Goal: Information Seeking & Learning: Learn about a topic

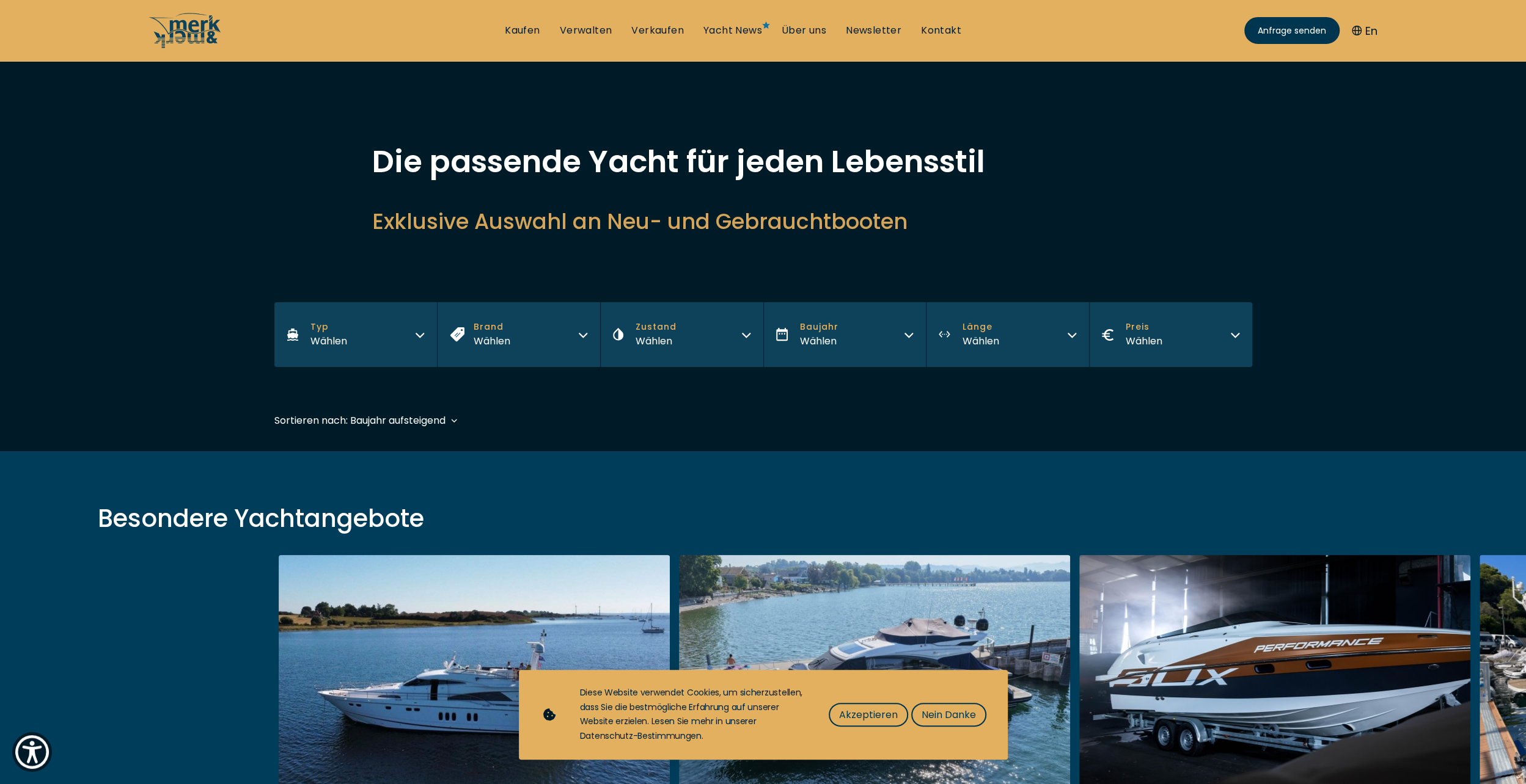
drag, startPoint x: 881, startPoint y: 719, endPoint x: 886, endPoint y: 712, distance: 8.6
click at [881, 719] on span "Akzeptieren" at bounding box center [868, 715] width 58 height 16
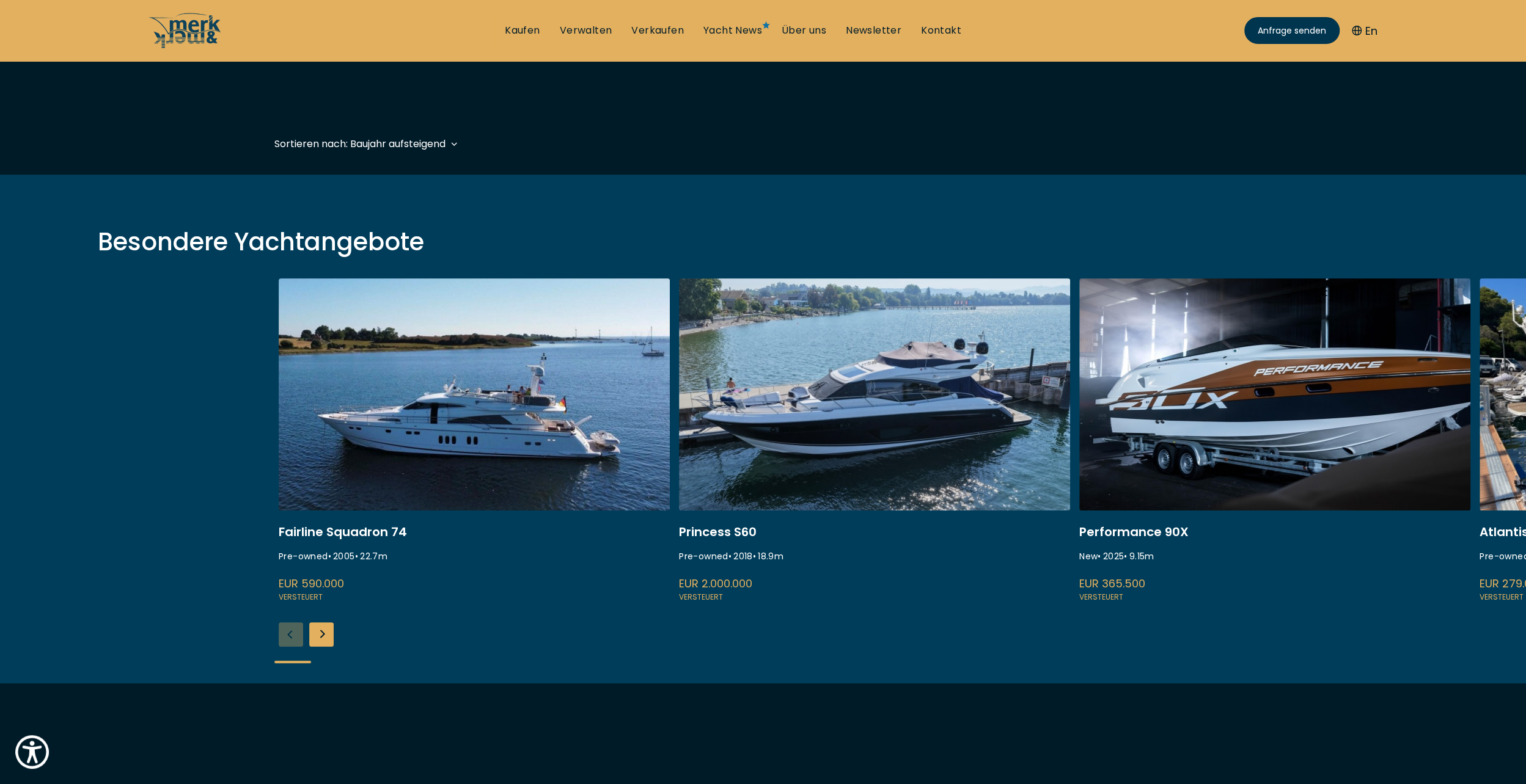
scroll to position [306, 0]
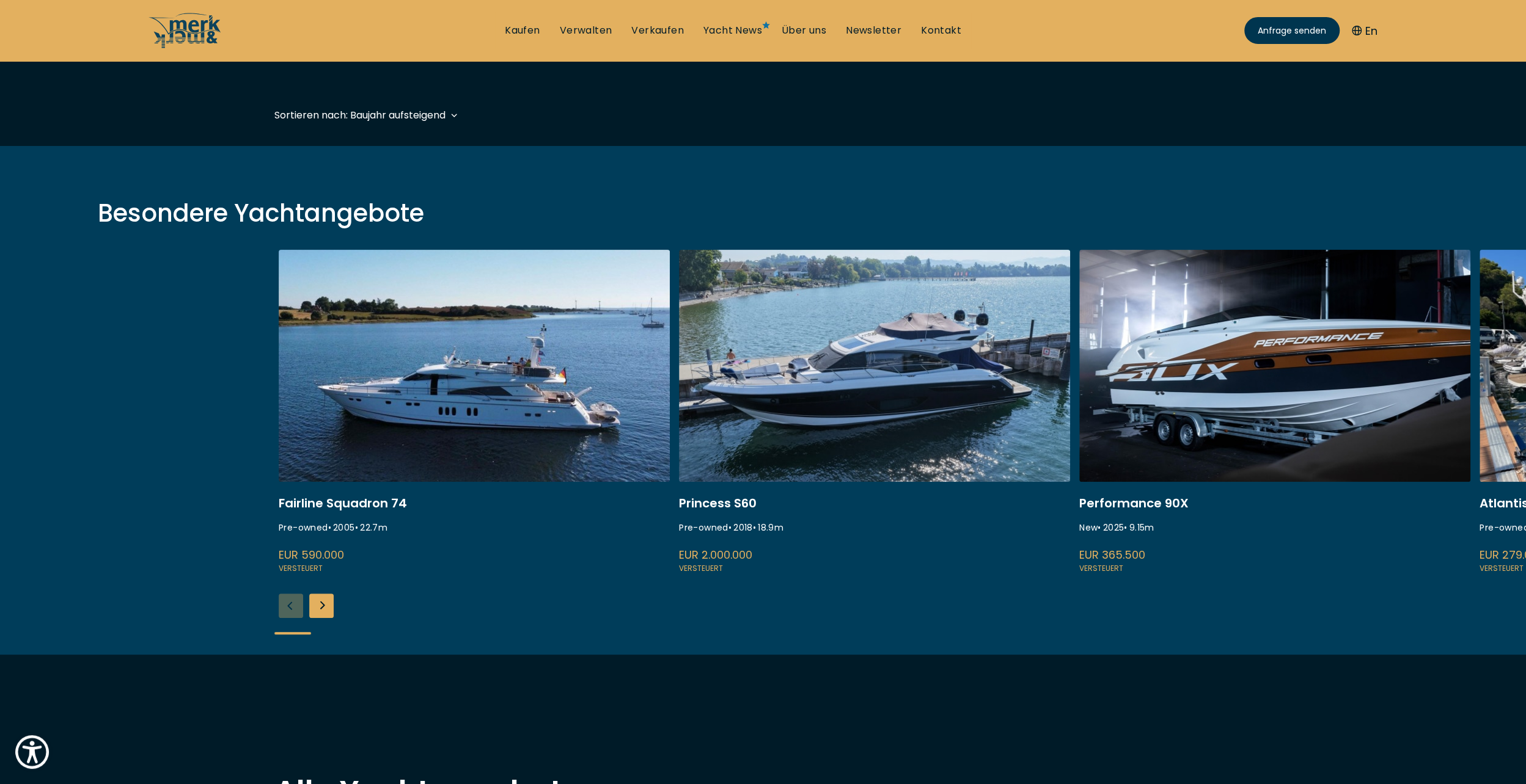
click at [319, 600] on div "Next slide" at bounding box center [321, 606] width 24 height 24
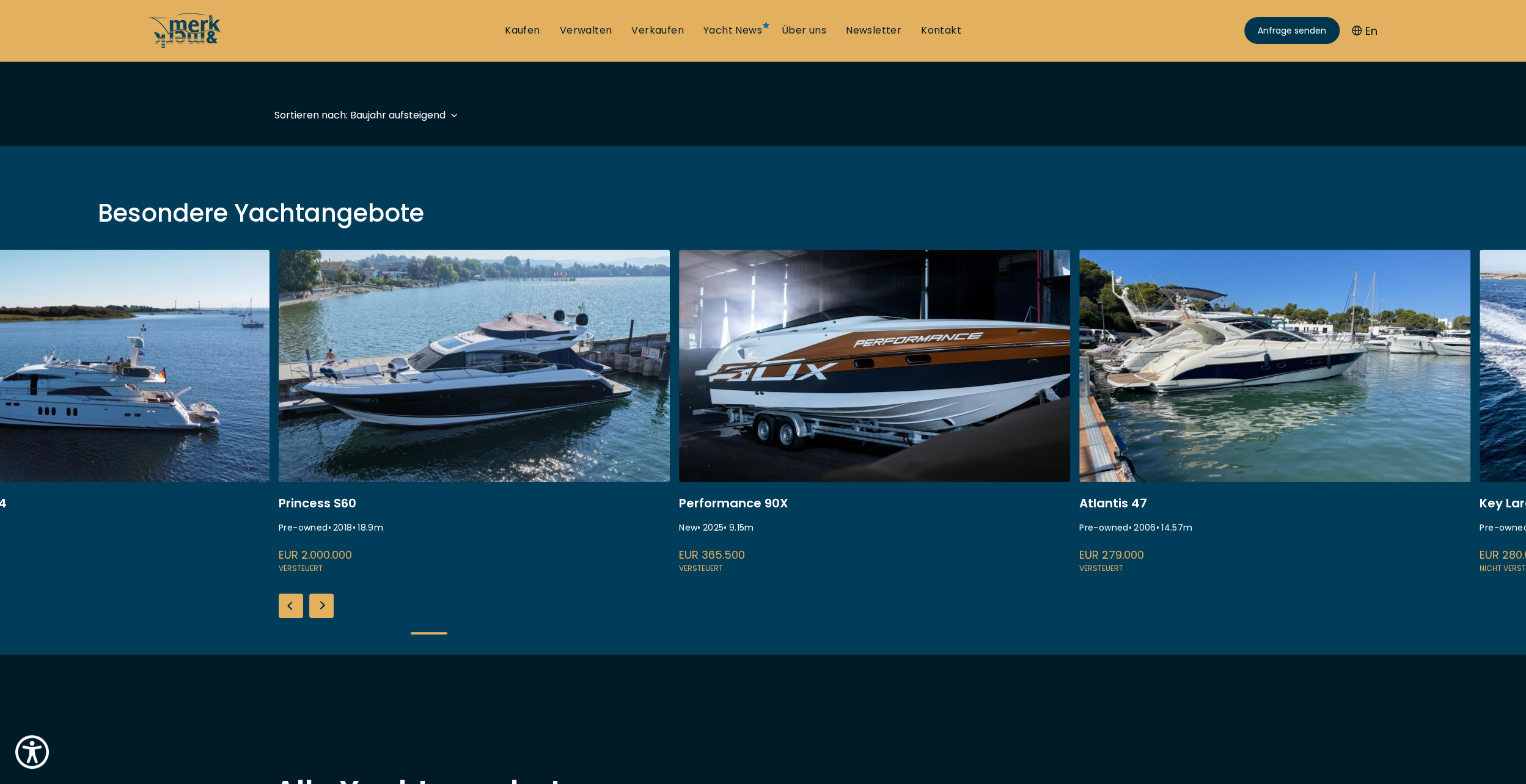
click at [319, 600] on div "Next slide" at bounding box center [321, 606] width 24 height 24
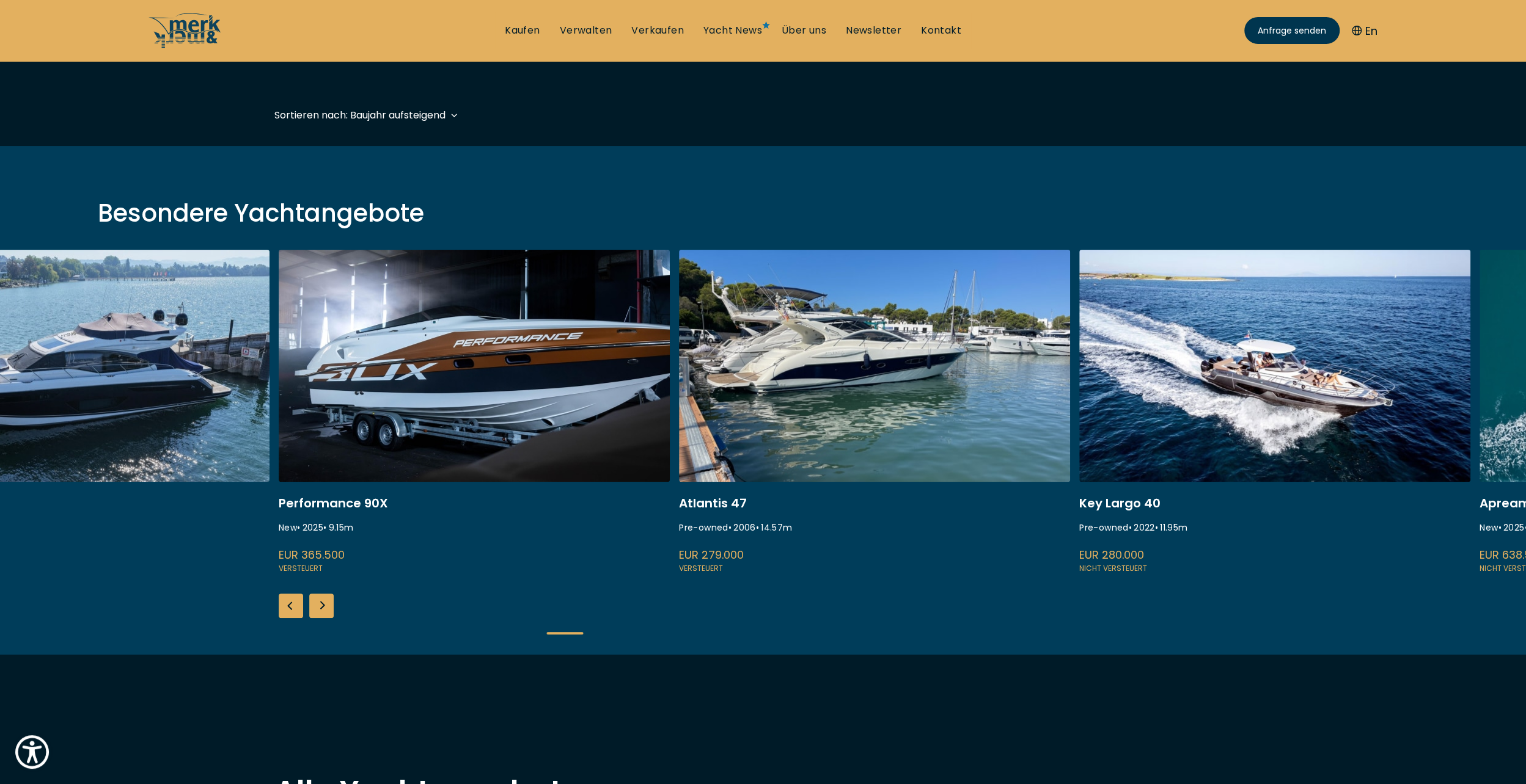
click at [319, 600] on div "Next slide" at bounding box center [321, 606] width 24 height 24
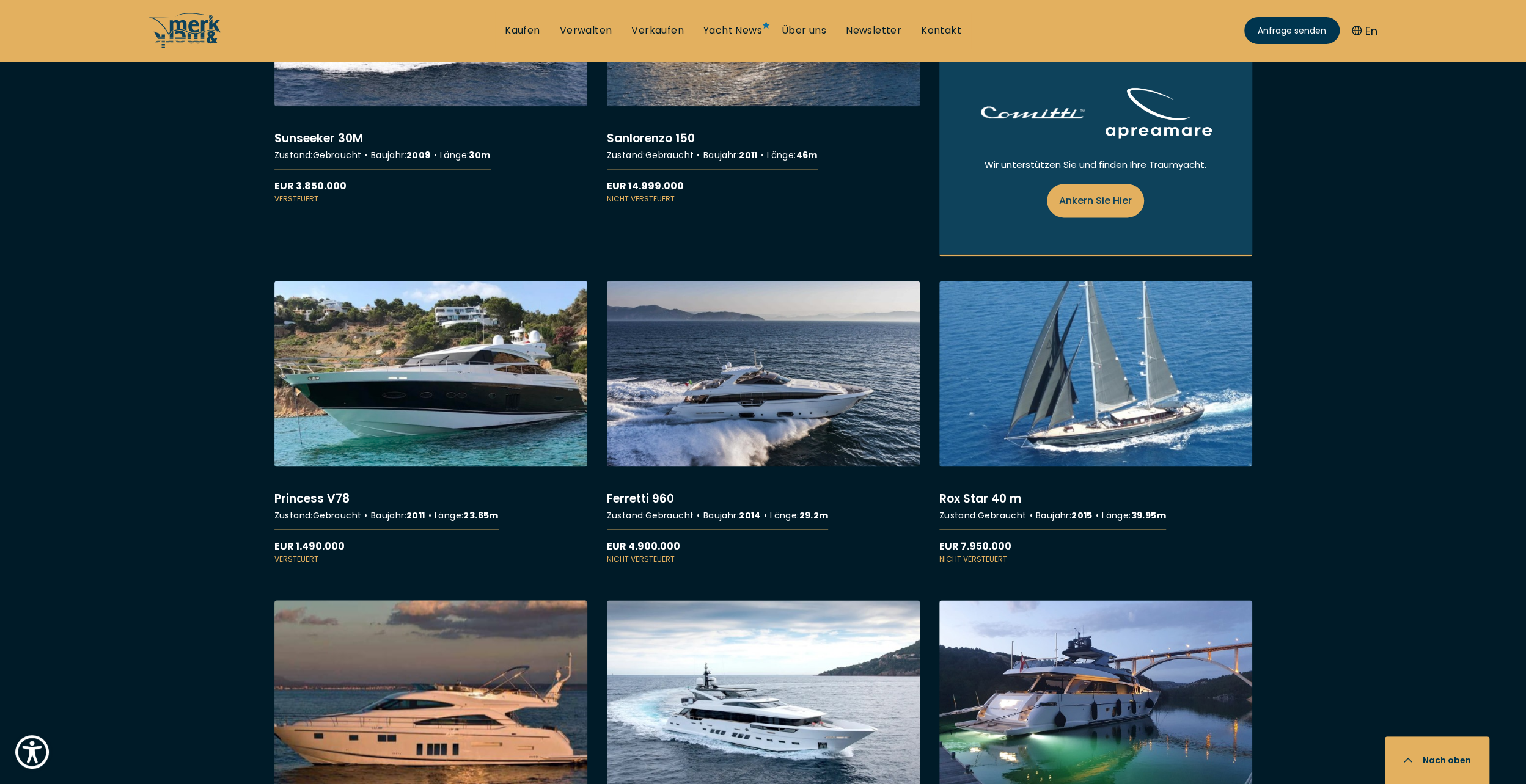
scroll to position [1710, 0]
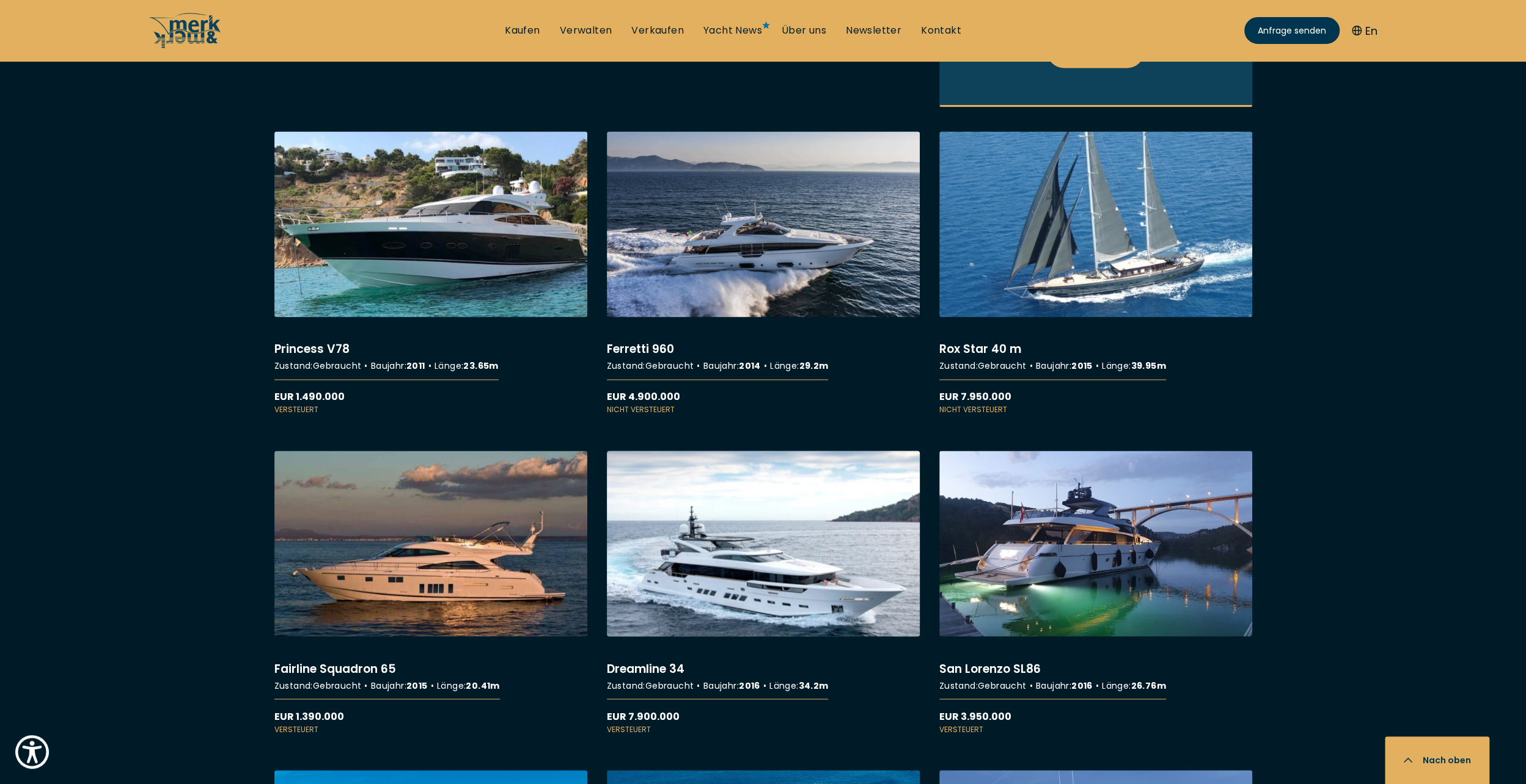
click at [766, 558] on link "More details about Dreamline 34" at bounding box center [763, 593] width 313 height 284
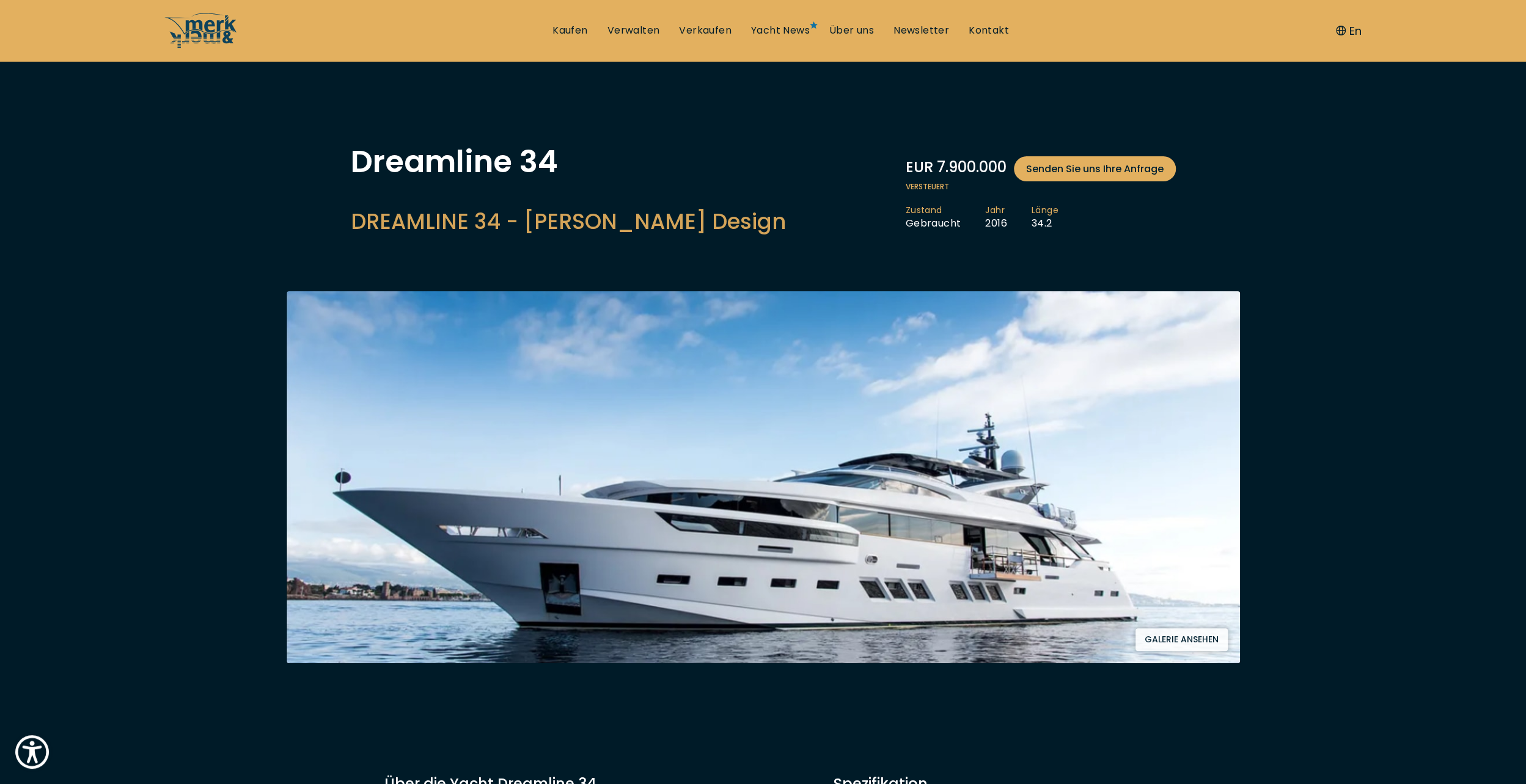
click at [1180, 639] on button "Galerie ansehen" at bounding box center [1182, 640] width 92 height 22
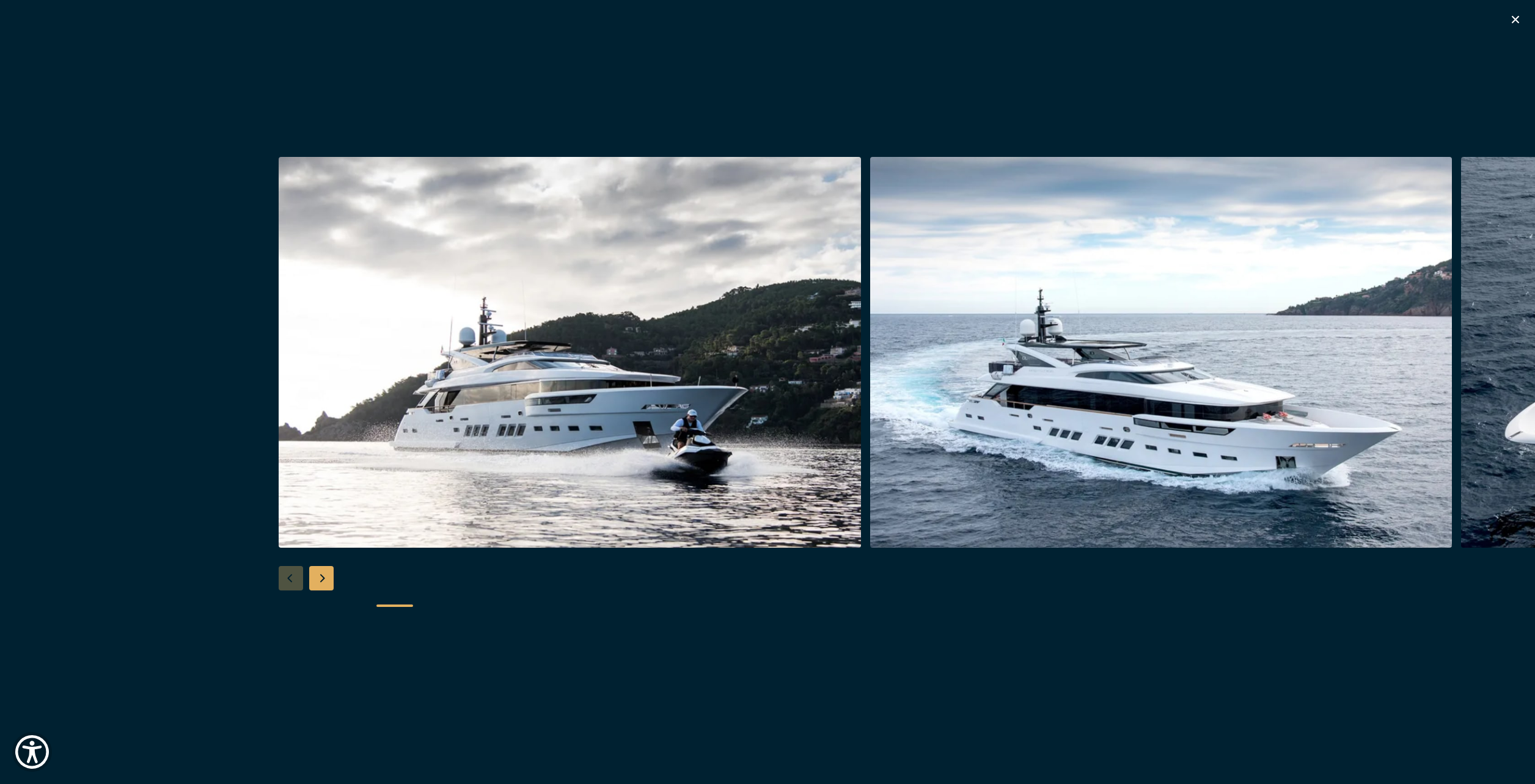
click at [699, 368] on img "button" at bounding box center [569, 352] width 582 height 391
click at [1117, 287] on img "button" at bounding box center [1161, 352] width 582 height 391
click at [1100, 395] on img "button" at bounding box center [1161, 352] width 582 height 391
click at [310, 571] on div "Next slide" at bounding box center [321, 578] width 24 height 24
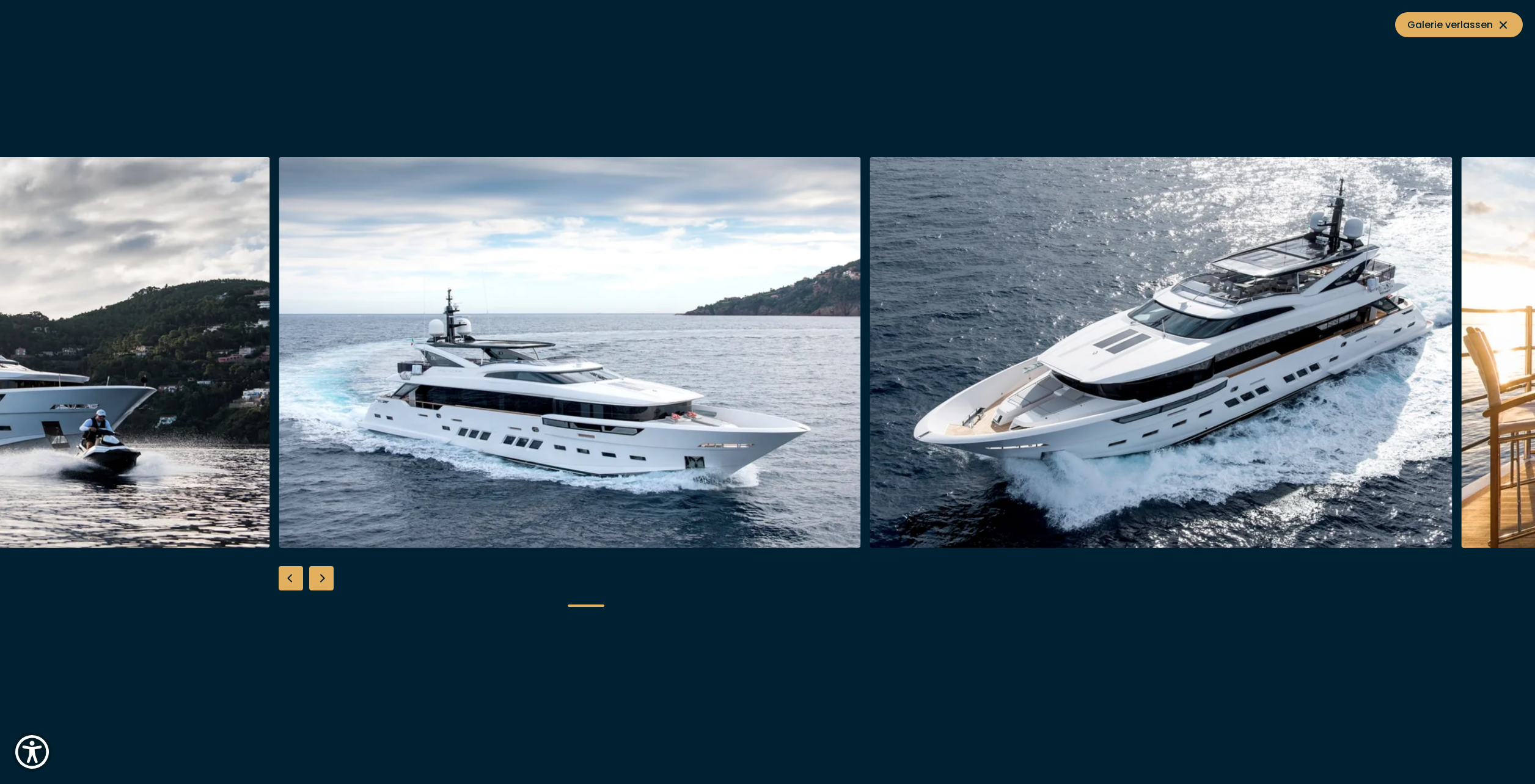
click at [324, 576] on div "Next slide" at bounding box center [321, 578] width 24 height 24
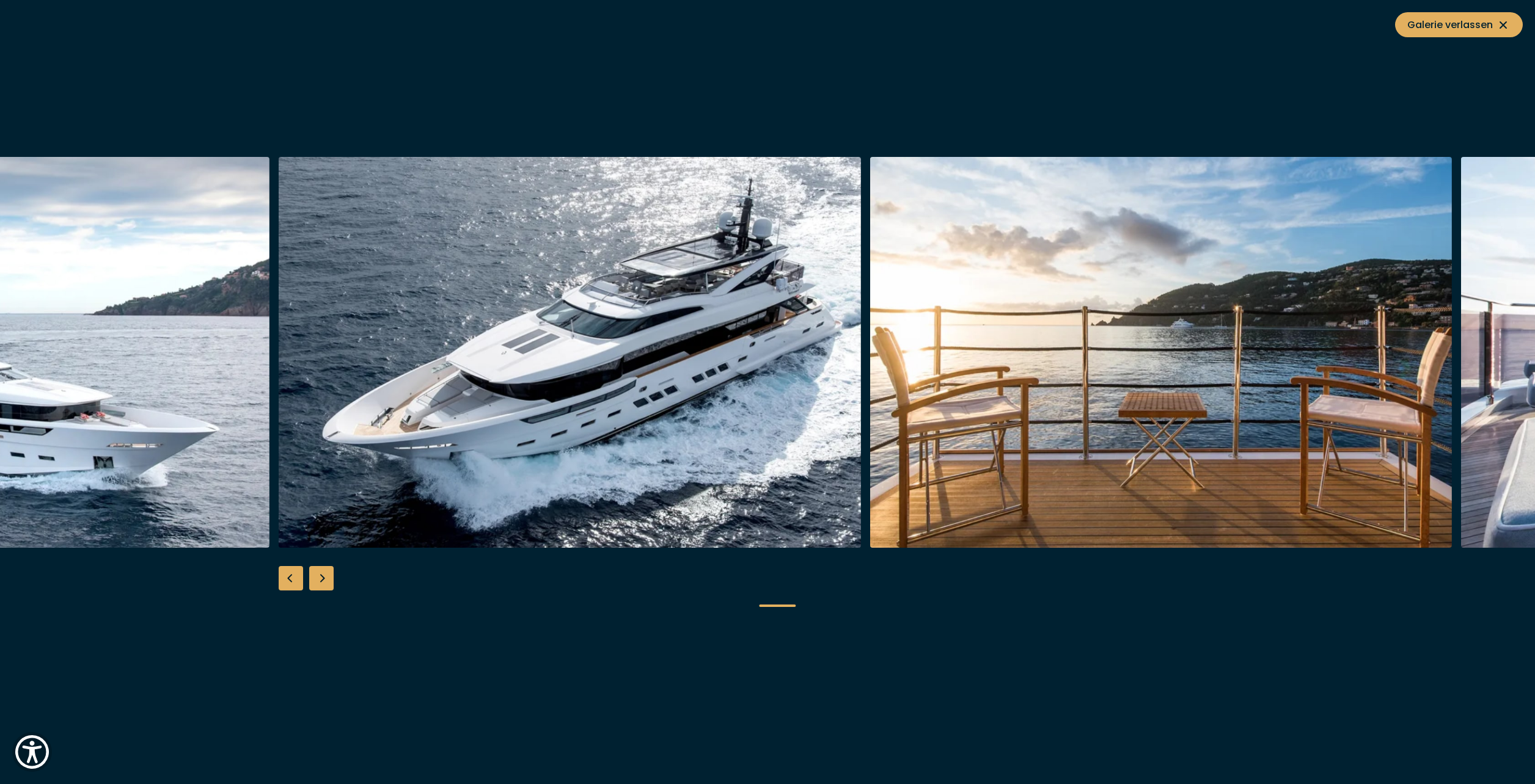
click at [295, 577] on div "Previous slide" at bounding box center [290, 578] width 24 height 24
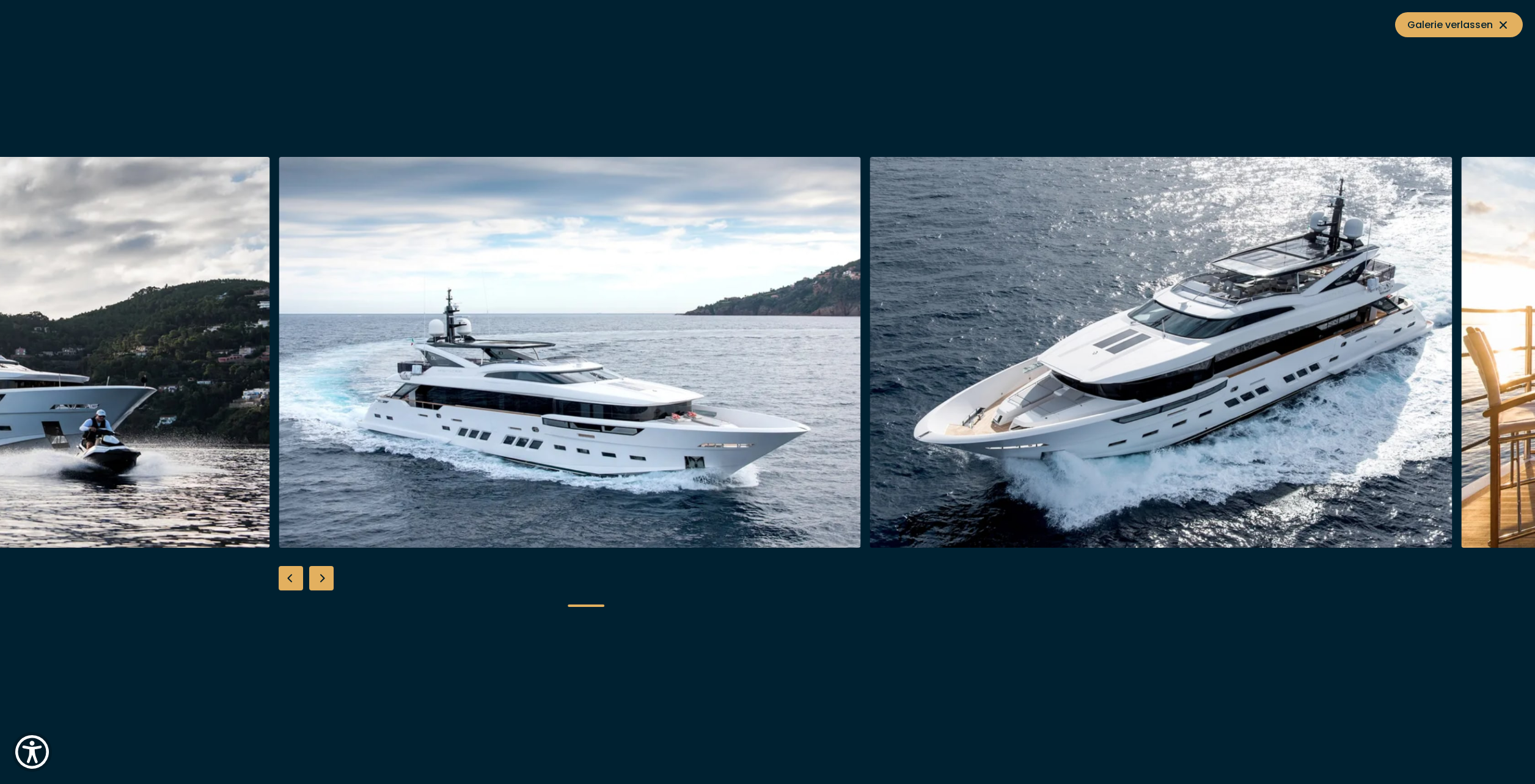
click at [293, 577] on div "Previous slide" at bounding box center [290, 578] width 24 height 24
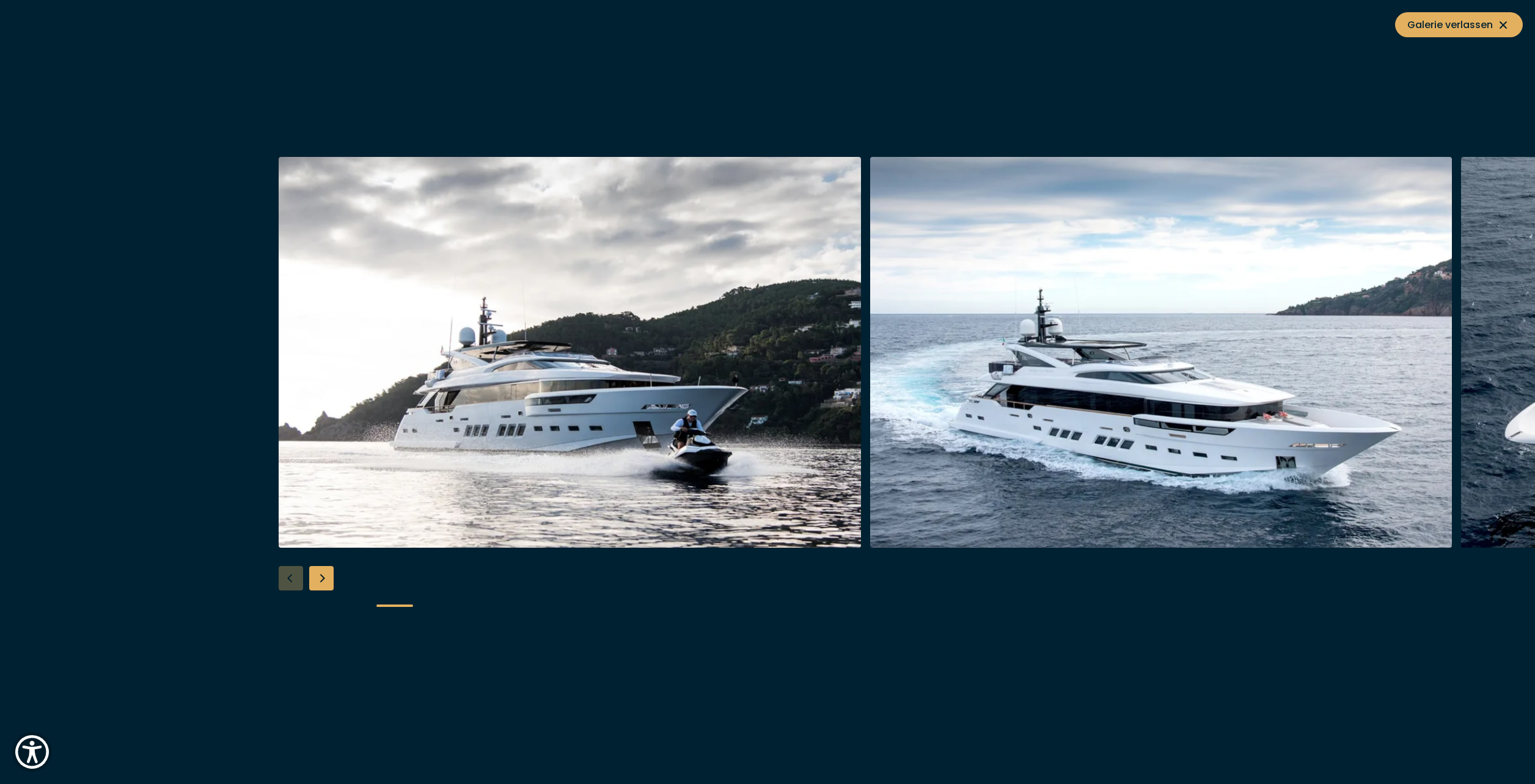
click at [321, 575] on div "Next slide" at bounding box center [321, 578] width 24 height 24
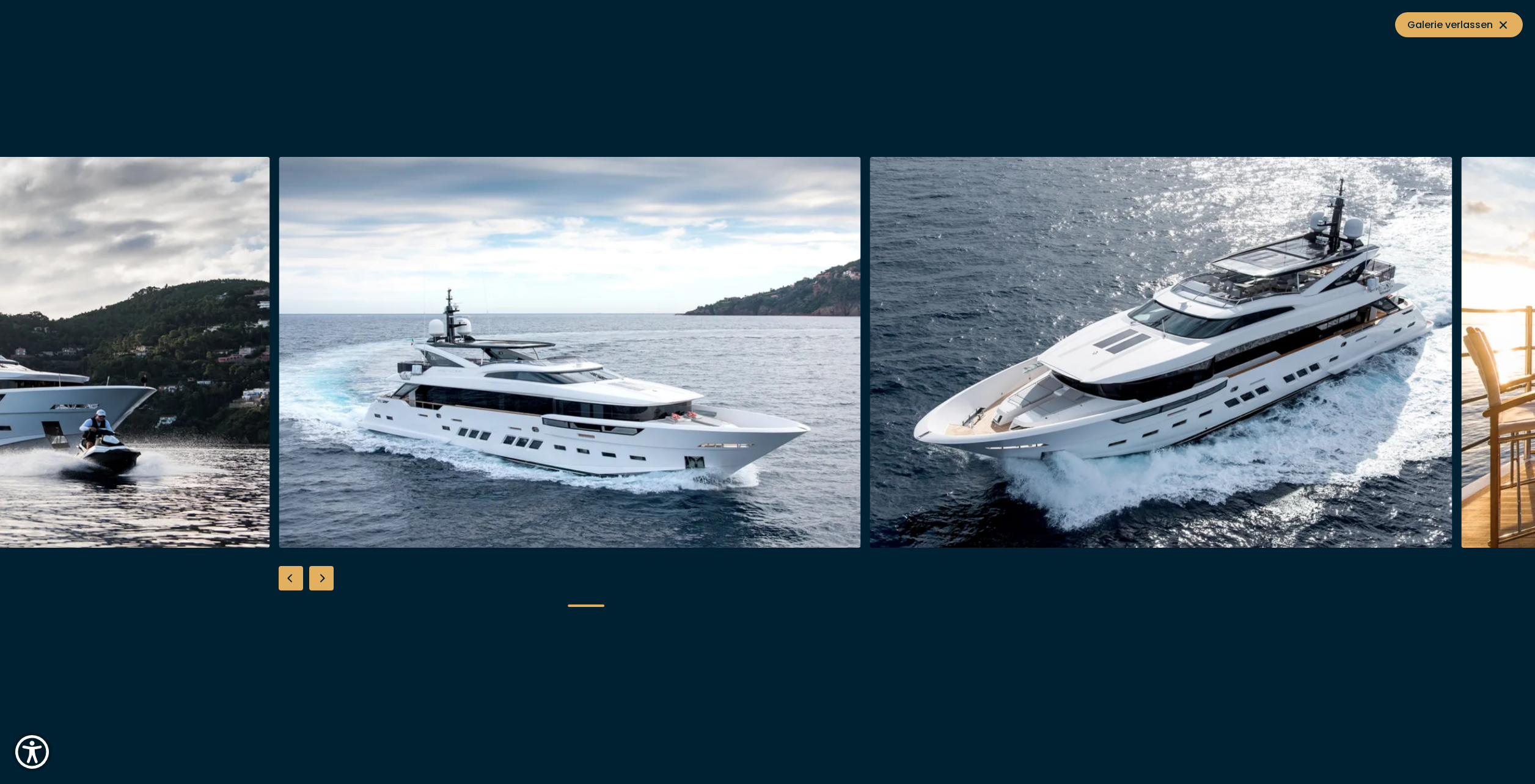
click at [320, 577] on div "Next slide" at bounding box center [321, 578] width 24 height 24
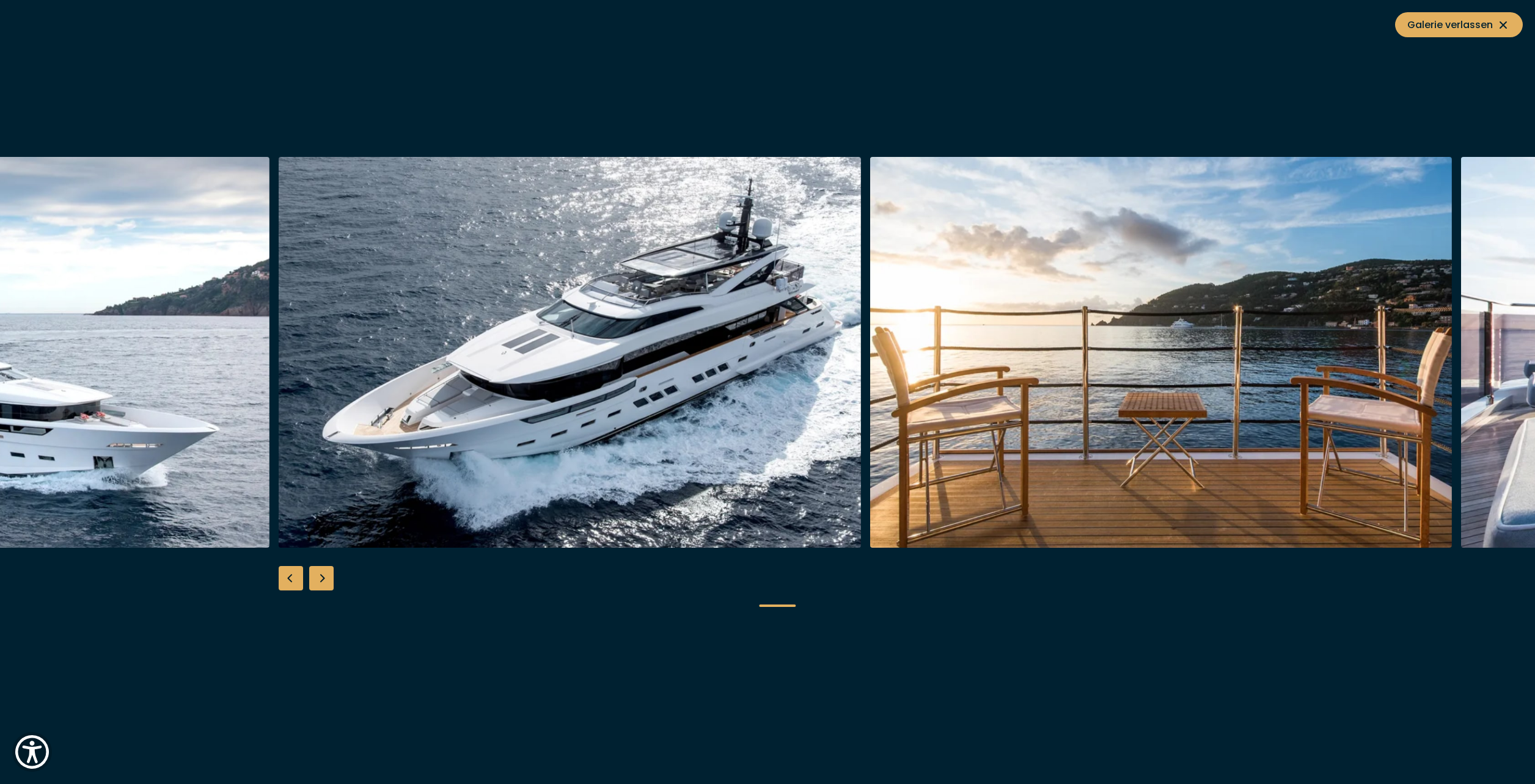
click at [320, 577] on div "Next slide" at bounding box center [321, 578] width 24 height 24
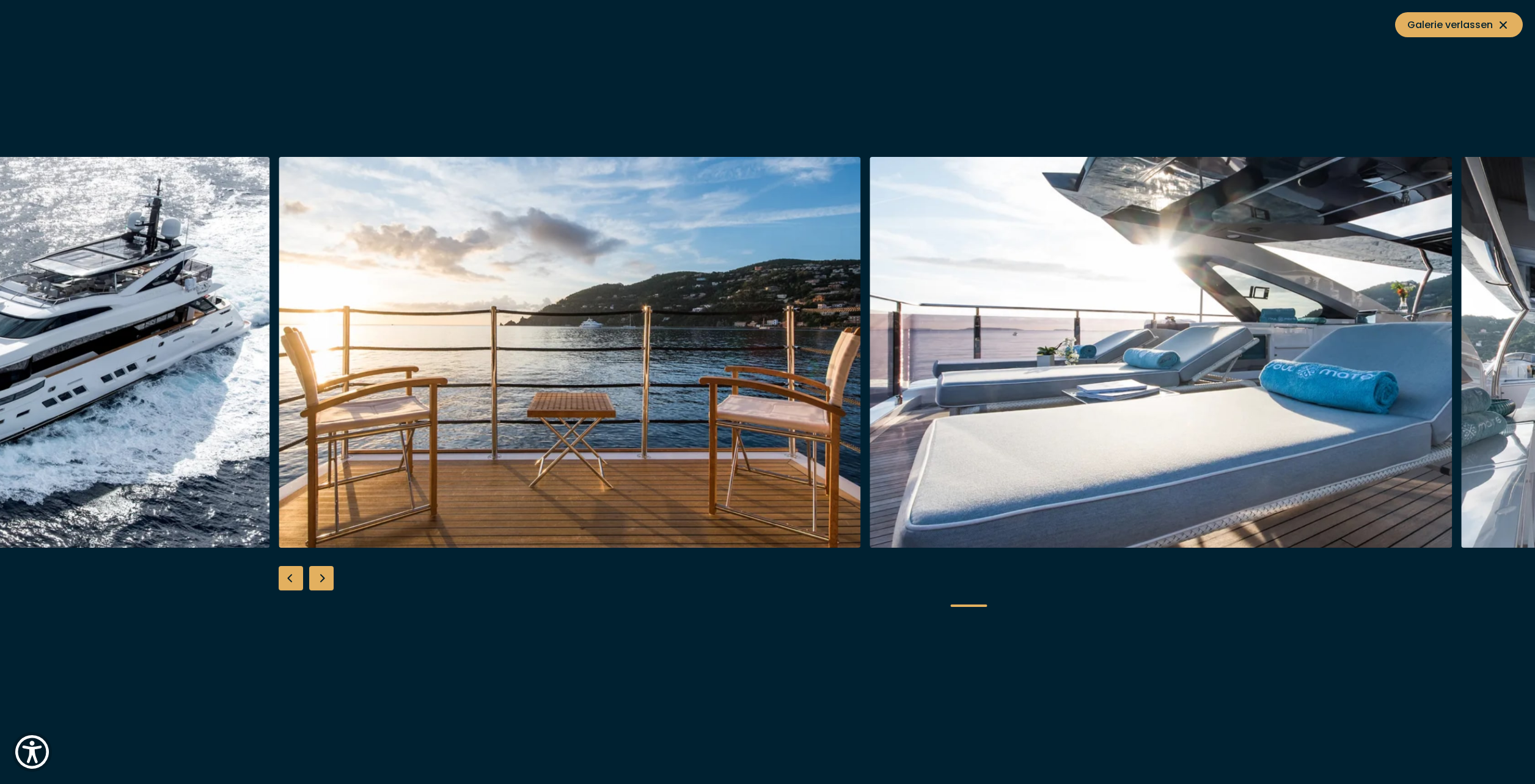
click at [320, 577] on div "Next slide" at bounding box center [321, 578] width 24 height 24
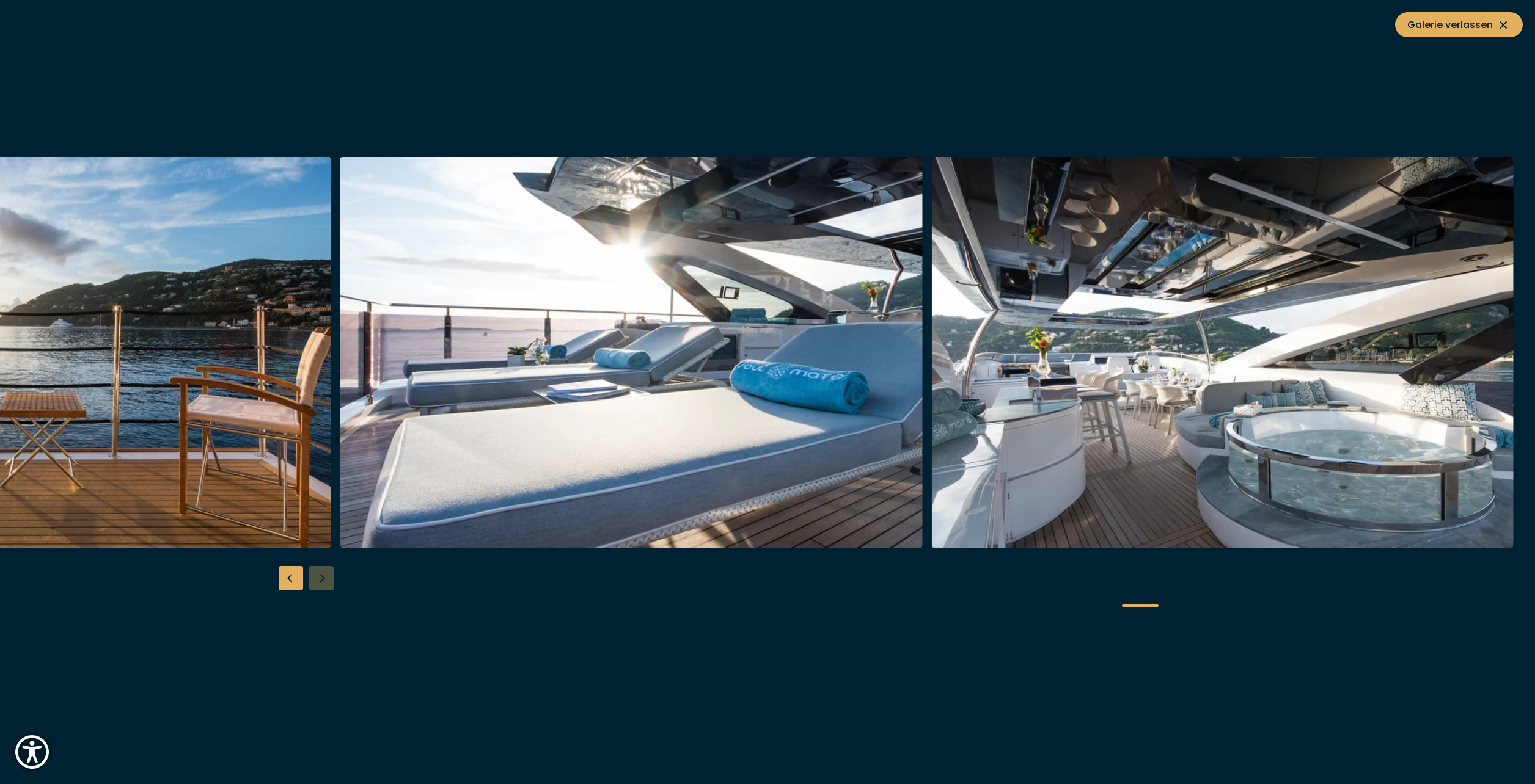
click at [320, 577] on div at bounding box center [768, 392] width 1535 height 470
click at [1503, 25] on icon at bounding box center [1503, 25] width 7 height 7
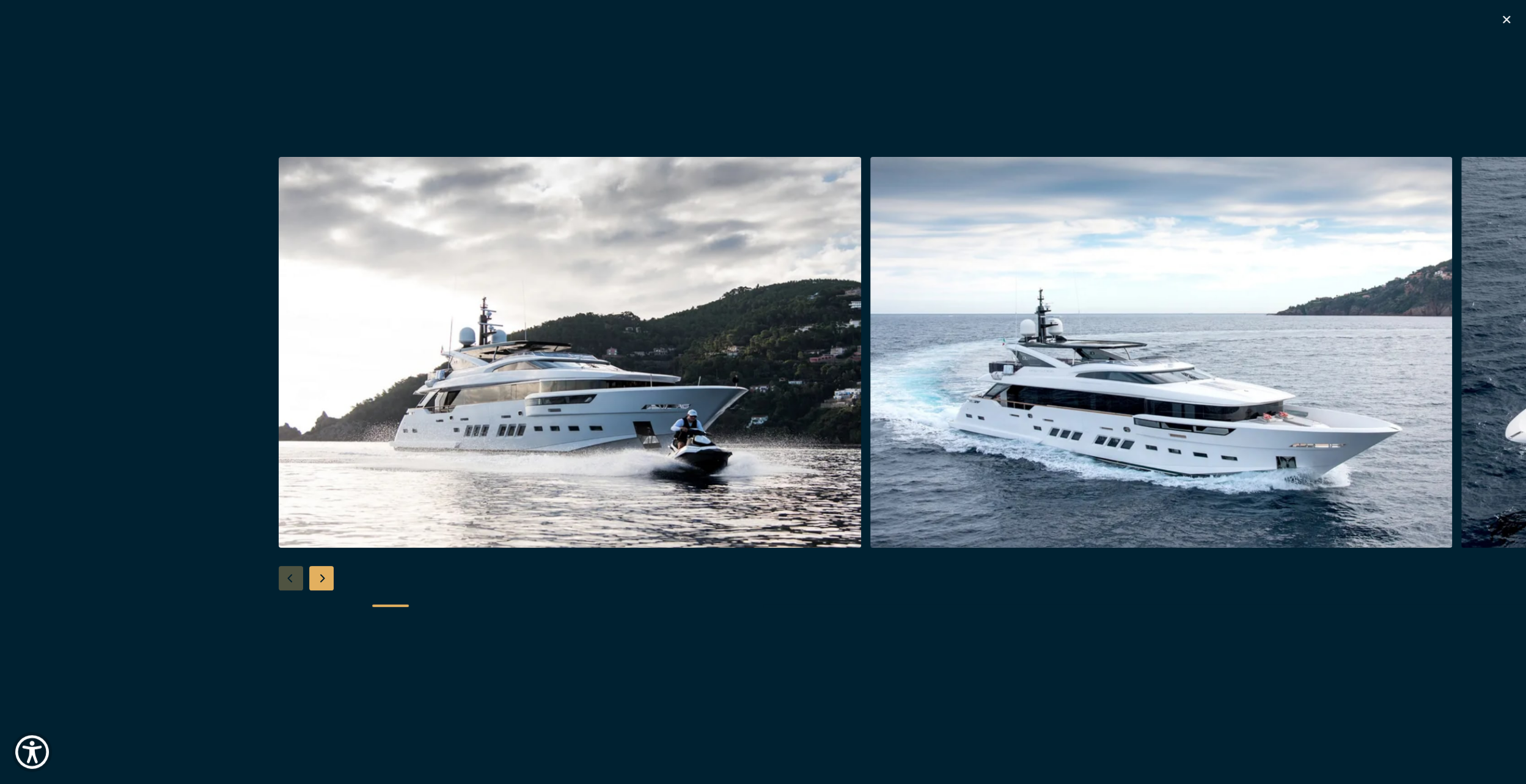
click at [1508, 20] on icon "button" at bounding box center [1507, 20] width 7 height 7
